Goal: Task Accomplishment & Management: Use online tool/utility

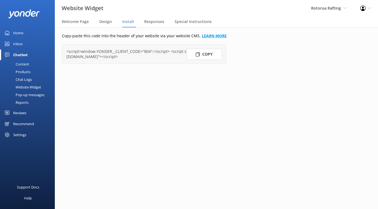
click at [207, 35] on link "LEARN MORE" at bounding box center [214, 35] width 25 height 5
click at [320, 8] on span "Rotorua Rafting" at bounding box center [326, 7] width 30 height 5
click at [317, 20] on link "Rotorua Ziplines" at bounding box center [326, 23] width 55 height 13
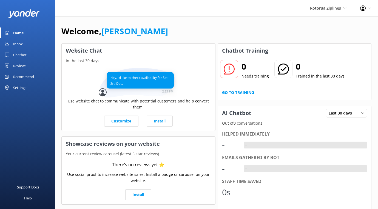
click at [21, 57] on div "Chatbot" at bounding box center [19, 54] width 13 height 11
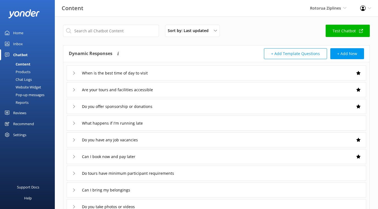
click at [29, 87] on div "Website Widget" at bounding box center [22, 87] width 38 height 8
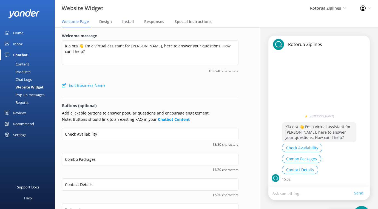
click at [126, 21] on span "Install" at bounding box center [128, 21] width 12 height 5
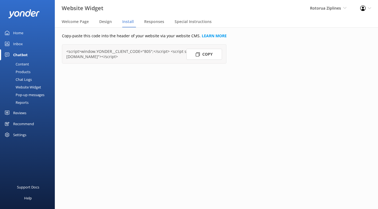
click at [203, 50] on button "Copy" at bounding box center [204, 54] width 36 height 11
click at [204, 51] on button "Copy" at bounding box center [204, 54] width 36 height 11
